Goal: Transaction & Acquisition: Purchase product/service

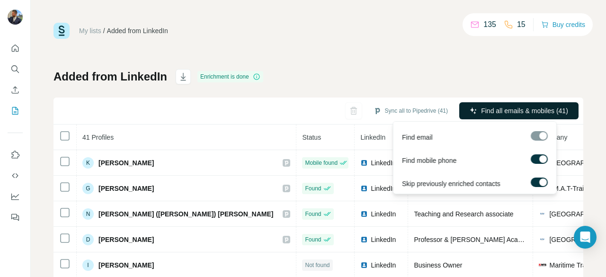
click at [509, 111] on span "Find all emails & mobiles (41)" at bounding box center [524, 110] width 87 height 9
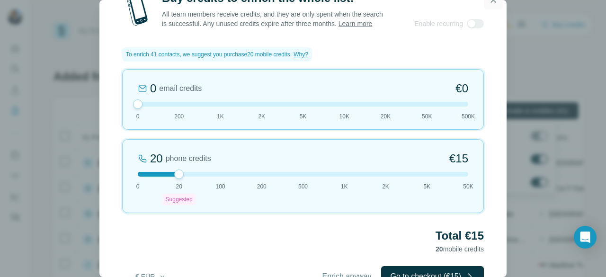
click at [495, 1] on icon "button" at bounding box center [493, -1] width 5 height 5
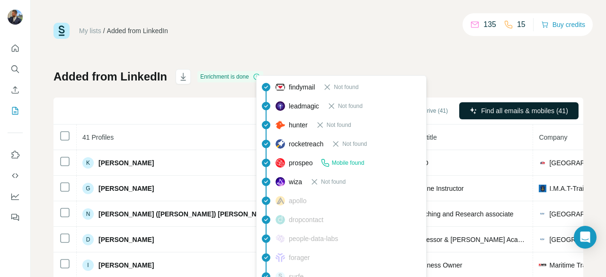
scroll to position [120, 0]
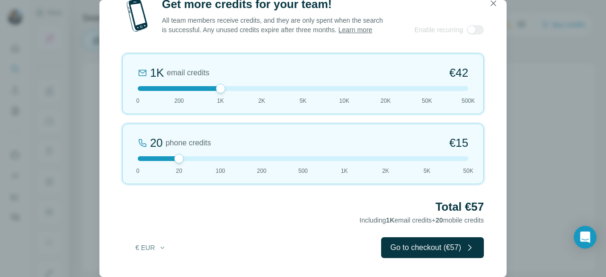
drag, startPoint x: 0, startPoint y: 0, endPoint x: 213, endPoint y: 91, distance: 231.9
click at [213, 91] on div at bounding box center [303, 88] width 331 height 5
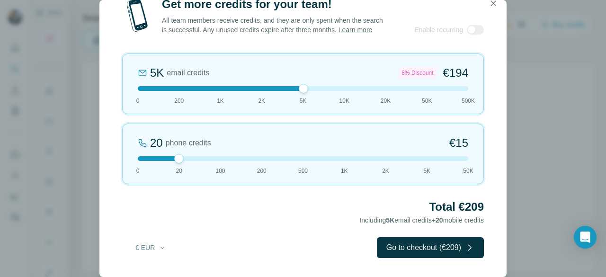
drag, startPoint x: 221, startPoint y: 90, endPoint x: 291, endPoint y: 85, distance: 70.3
click at [291, 85] on div "5K email credits 8% Discount €194 0 200 1K 2K 5K 10K 20K 50K 500K" at bounding box center [303, 84] width 362 height 61
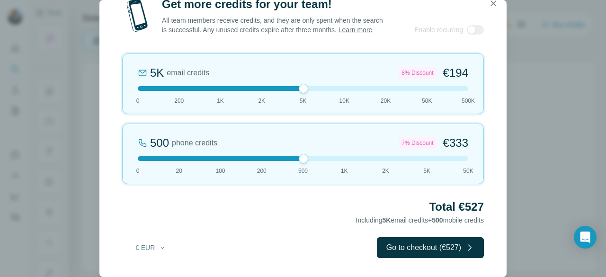
drag, startPoint x: 179, startPoint y: 163, endPoint x: 293, endPoint y: 157, distance: 113.3
click at [293, 157] on div "500 phone credits 7% Discount €333 0 20 100 200 500 1K 2K 5K 50K" at bounding box center [303, 154] width 362 height 61
drag, startPoint x: 305, startPoint y: 161, endPoint x: 226, endPoint y: 163, distance: 79.1
click at [226, 161] on div at bounding box center [303, 158] width 331 height 5
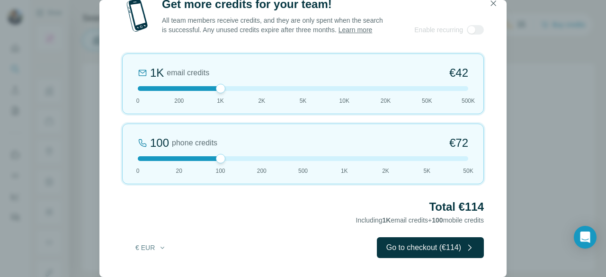
drag, startPoint x: 304, startPoint y: 88, endPoint x: 223, endPoint y: 96, distance: 81.4
click at [223, 96] on div "1K email credits €42 0 200 1K 2K 5K 10K 20K 50K 500K" at bounding box center [303, 84] width 362 height 61
click at [289, 222] on div "Total €114 Including 1K email credits + 100 mobile credits" at bounding box center [303, 212] width 362 height 27
drag, startPoint x: 219, startPoint y: 160, endPoint x: 260, endPoint y: 160, distance: 41.7
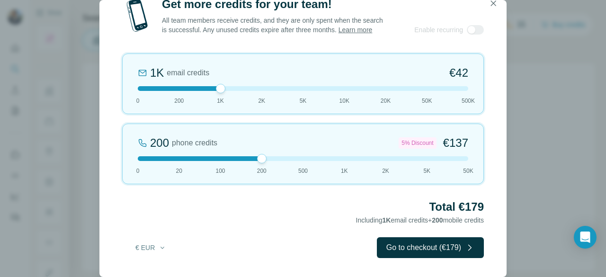
click at [260, 160] on div at bounding box center [261, 158] width 9 height 9
click at [524, 124] on div "Get more credits for your team! All team members receive credits, and they are …" at bounding box center [303, 138] width 606 height 277
click at [494, 1] on icon "button" at bounding box center [493, 3] width 9 height 9
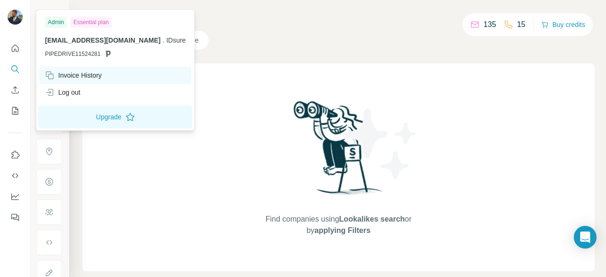
click at [80, 80] on div "Invoice History" at bounding box center [73, 75] width 57 height 9
